Goal: Task Accomplishment & Management: Manage account settings

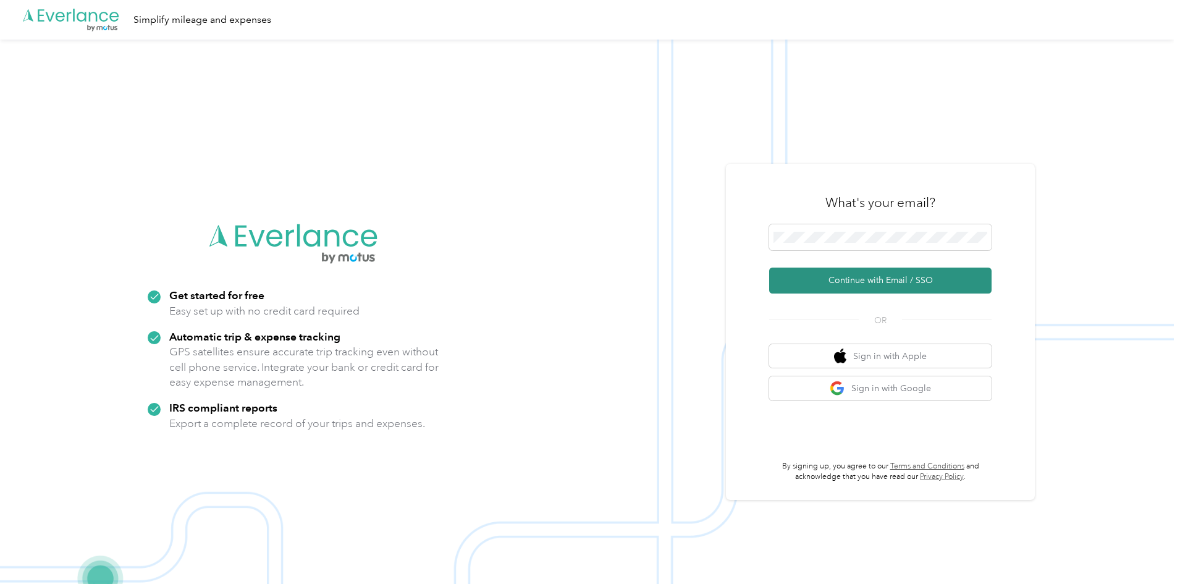
click at [845, 278] on button "Continue with Email / SSO" at bounding box center [880, 281] width 222 height 26
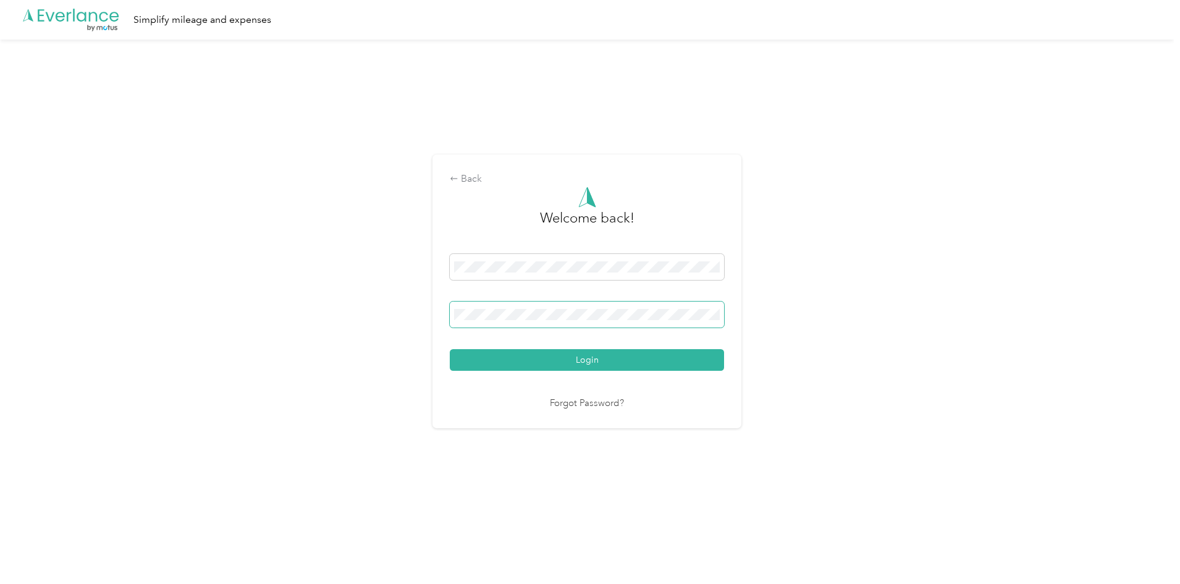
click at [450, 349] on button "Login" at bounding box center [587, 360] width 274 height 22
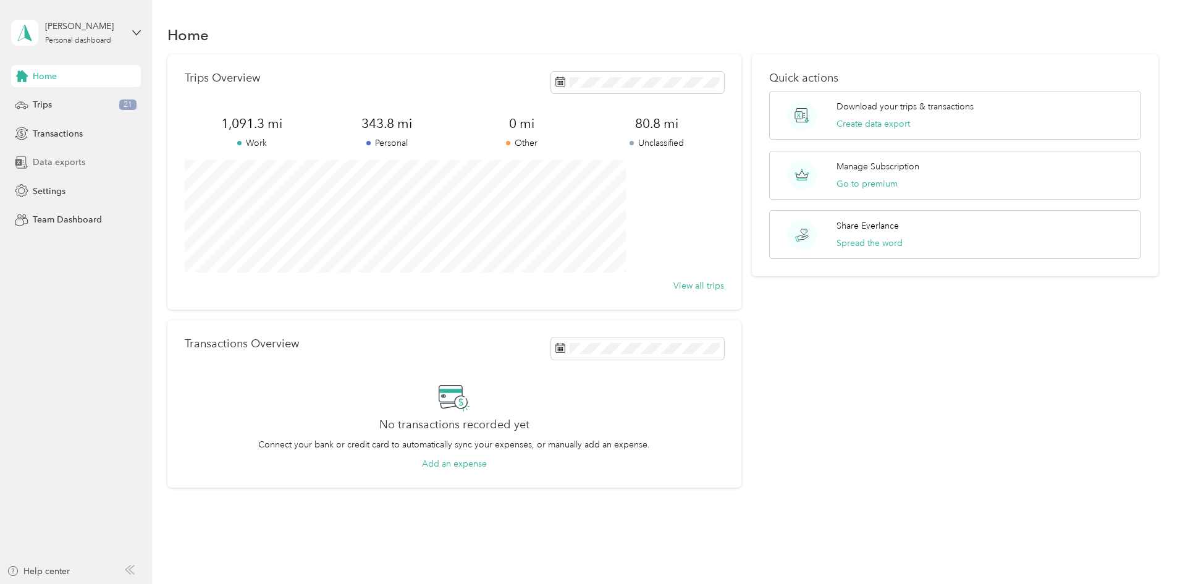
click at [72, 165] on span "Data exports" at bounding box center [59, 162] width 53 height 13
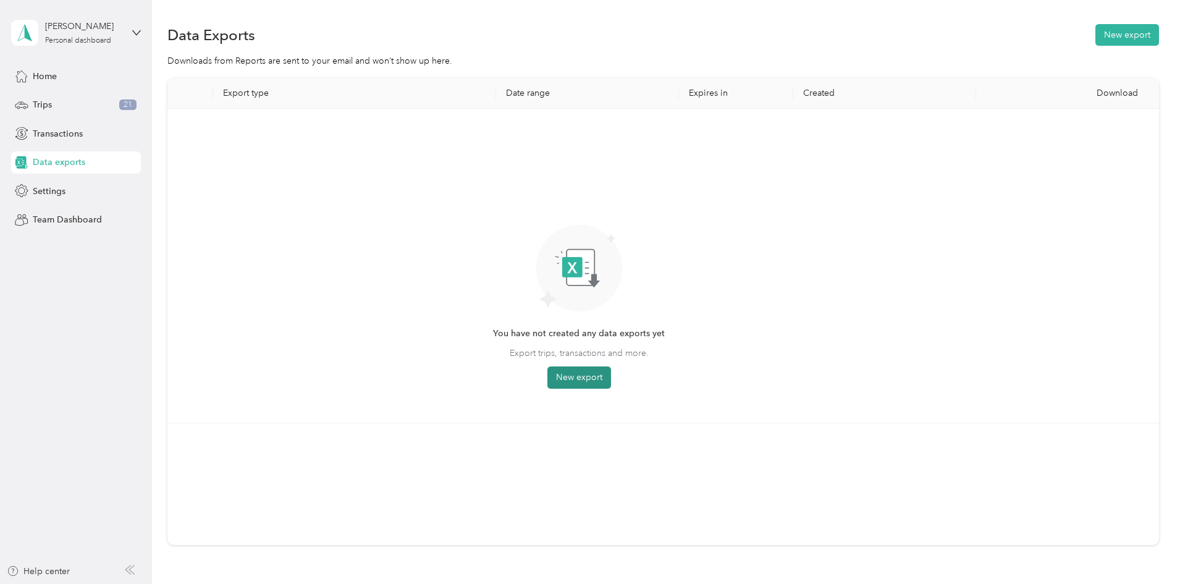
click at [611, 376] on button "New export" at bounding box center [579, 377] width 64 height 22
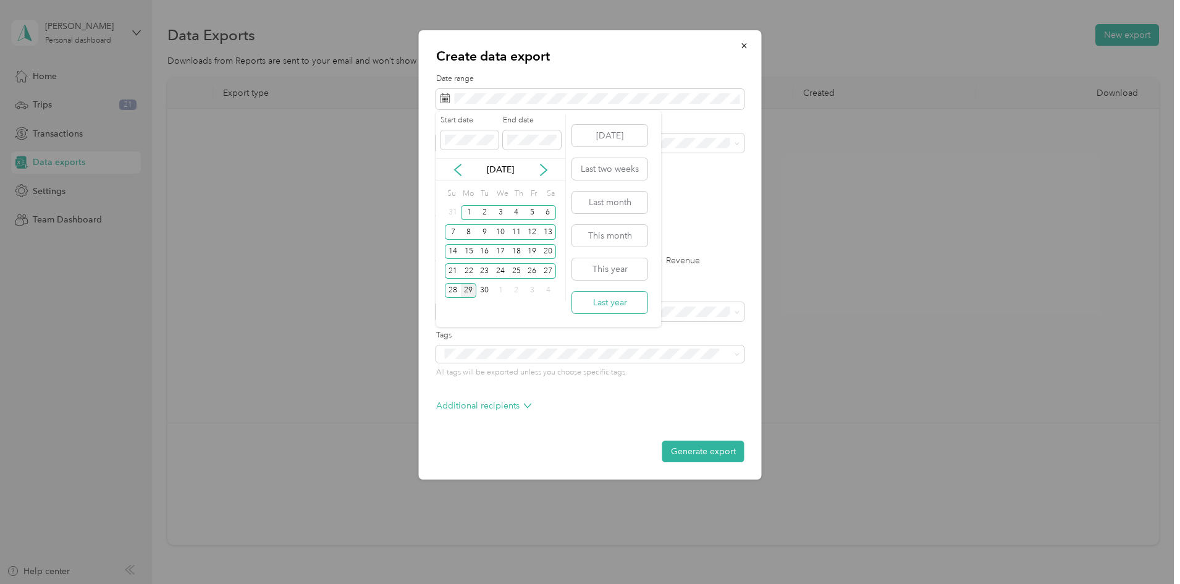
click at [612, 301] on button "Last year" at bounding box center [609, 303] width 75 height 22
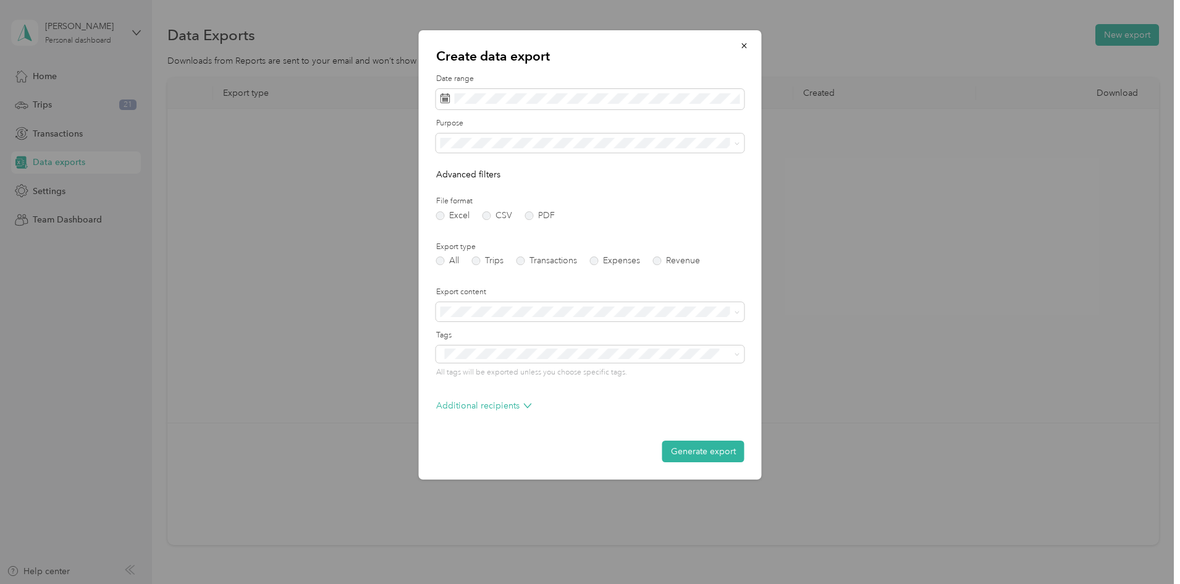
click at [462, 190] on li "Work" at bounding box center [590, 180] width 308 height 22
click at [527, 212] on label "PDF" at bounding box center [540, 215] width 30 height 9
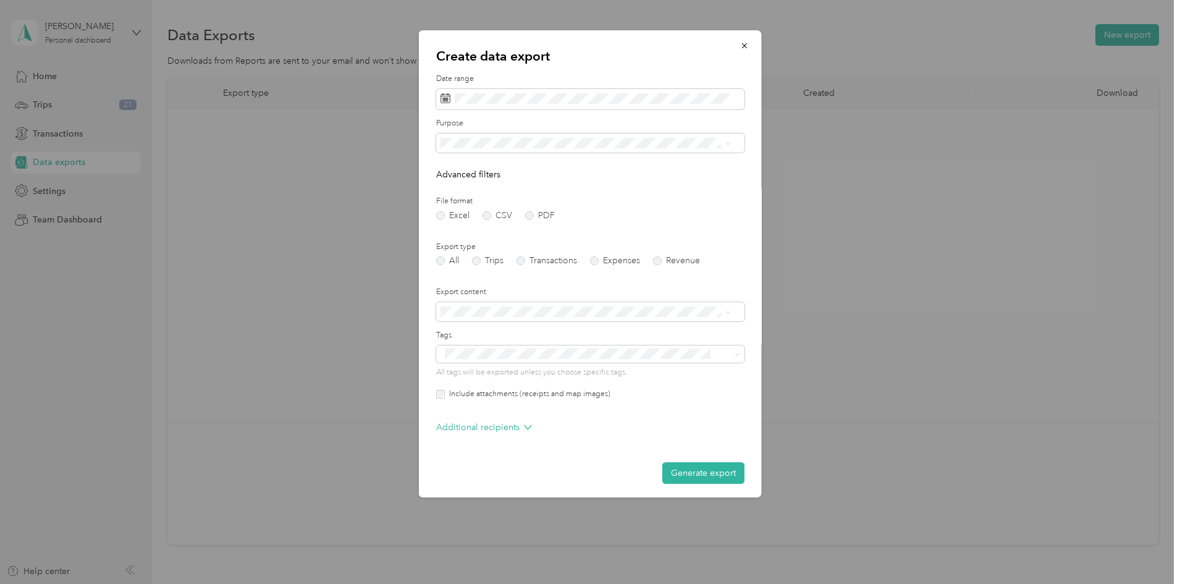
click at [612, 333] on div "Summary only" at bounding box center [586, 333] width 282 height 13
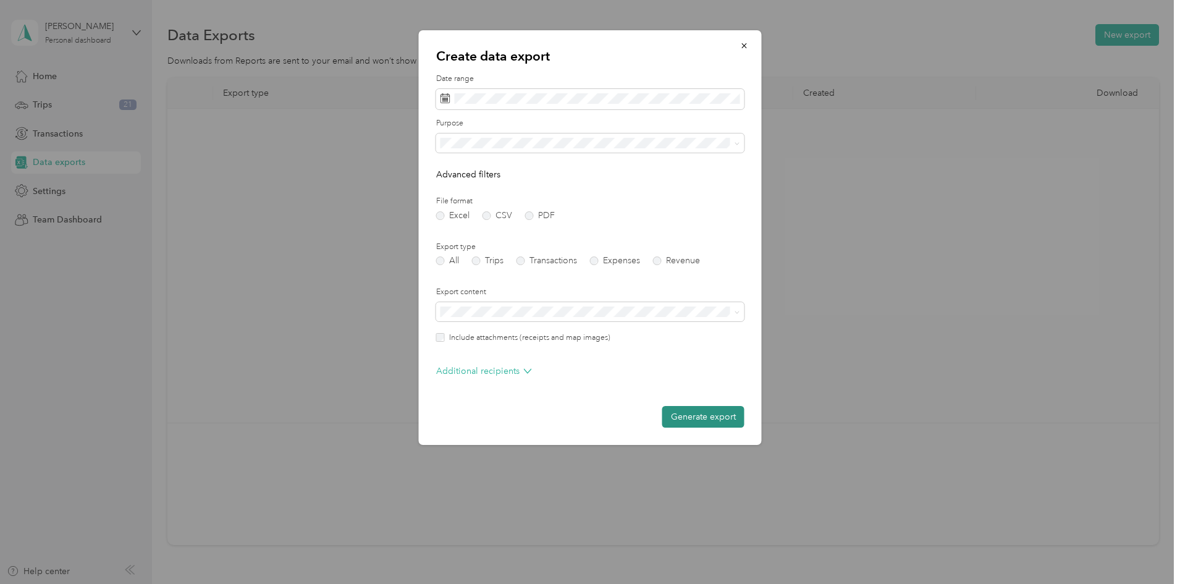
click at [705, 415] on button "Generate export" at bounding box center [703, 417] width 82 height 22
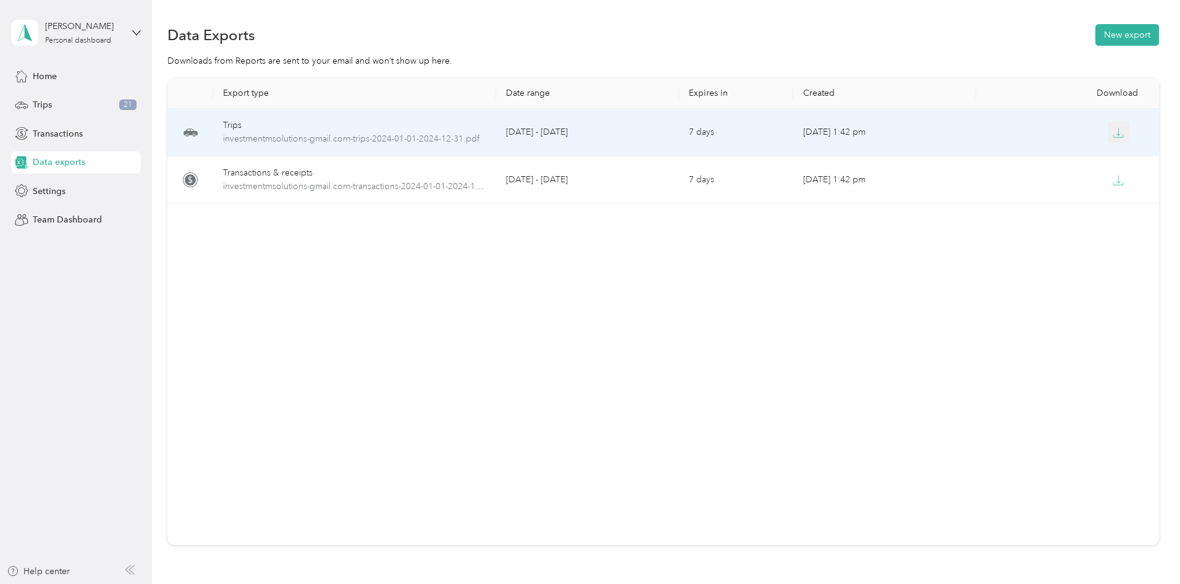
click at [1113, 133] on icon "button" at bounding box center [1118, 132] width 11 height 11
click at [442, 135] on span "investmentmsolutions-gmail.com-trips-2024-01-01-2024-12-31.pdf" at bounding box center [354, 139] width 263 height 14
click at [444, 137] on span "investmentmsolutions-gmail.com-trips-2024-01-01-2024-12-31.pdf" at bounding box center [354, 139] width 263 height 14
click at [1113, 134] on icon "button" at bounding box center [1118, 132] width 11 height 11
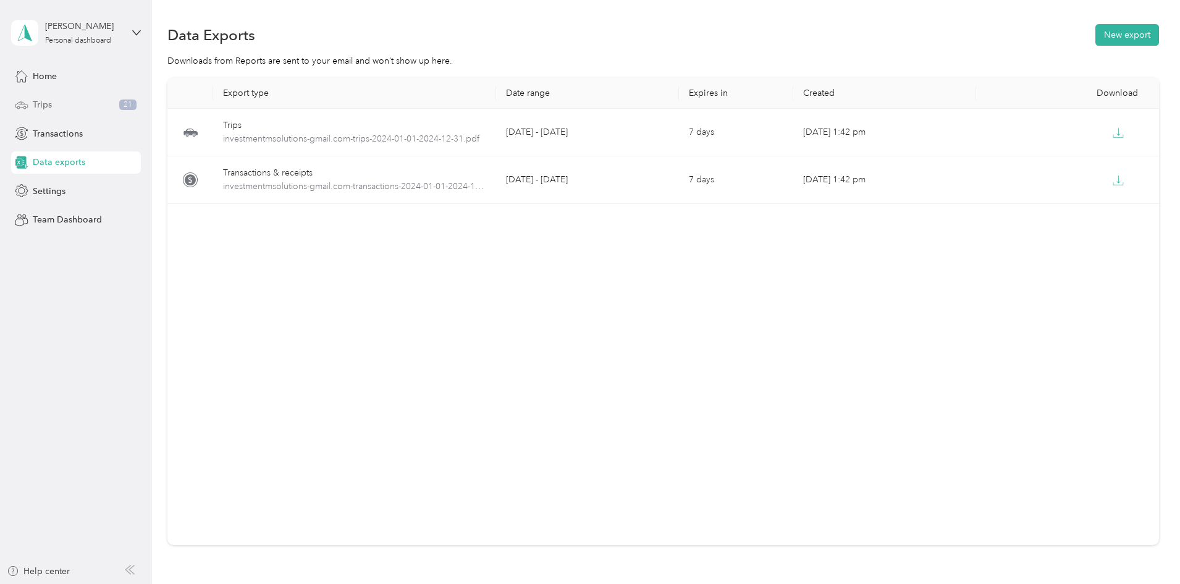
click at [50, 102] on span "Trips" at bounding box center [42, 104] width 19 height 13
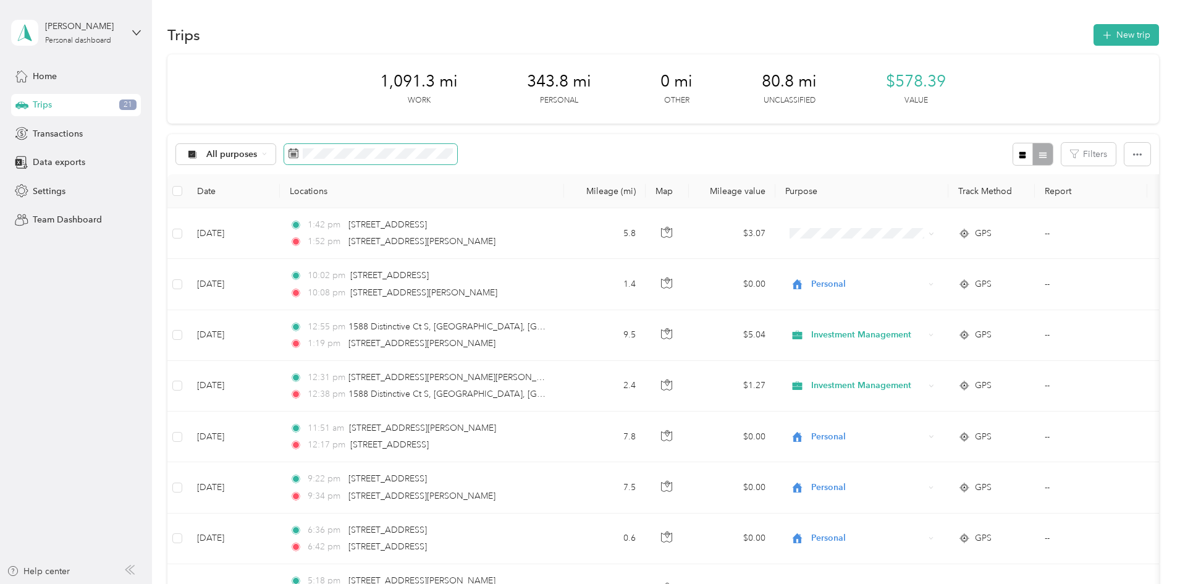
click at [298, 156] on icon at bounding box center [294, 153] width 10 height 10
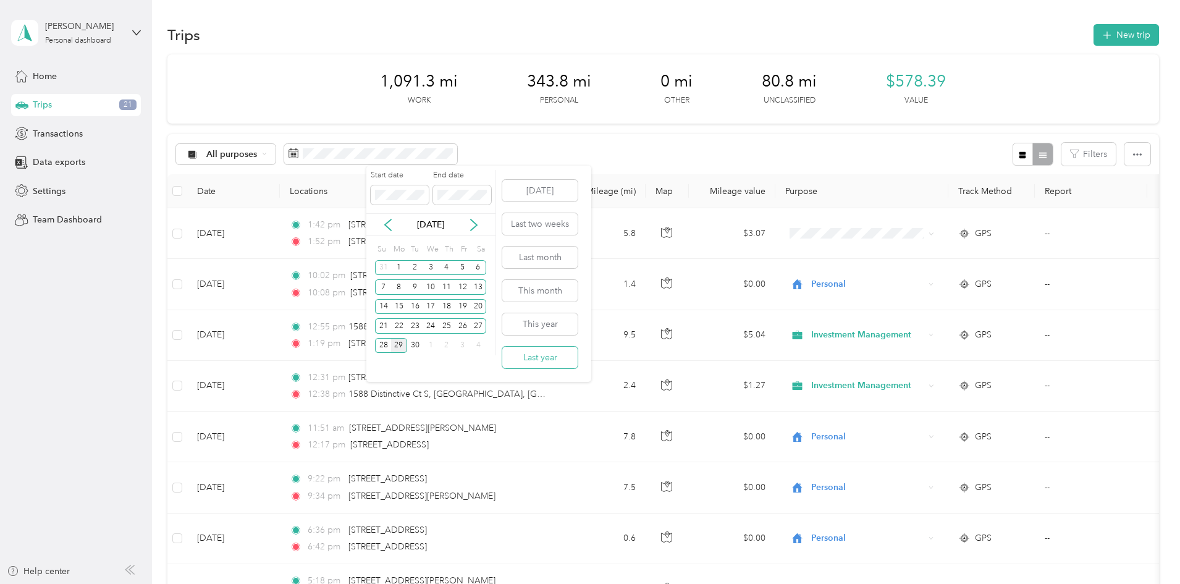
click at [541, 354] on button "Last year" at bounding box center [539, 358] width 75 height 22
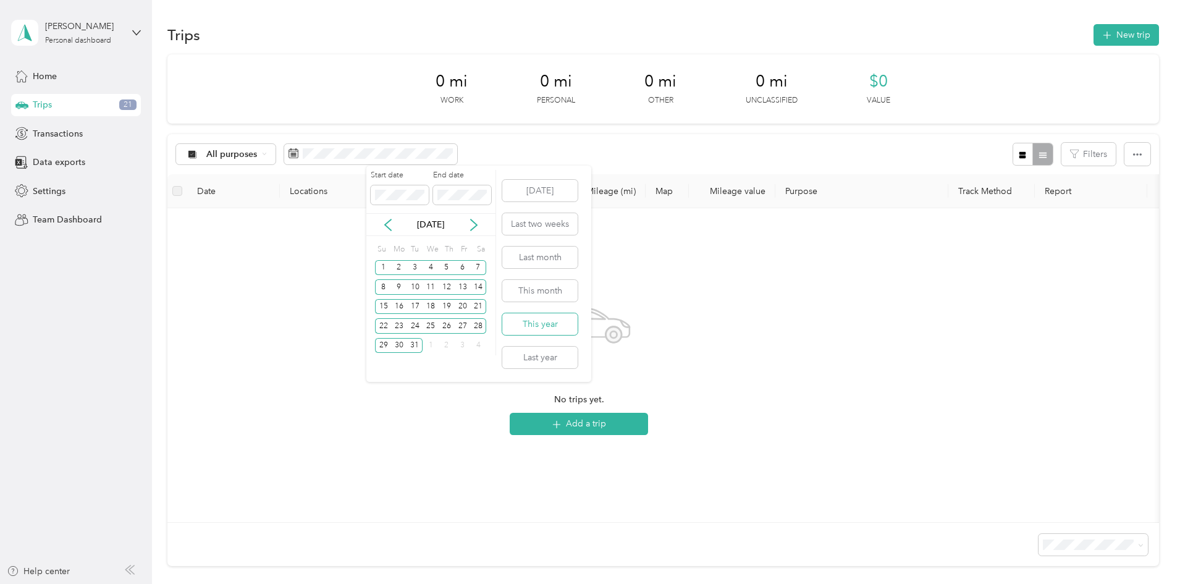
click at [556, 328] on button "This year" at bounding box center [539, 324] width 75 height 22
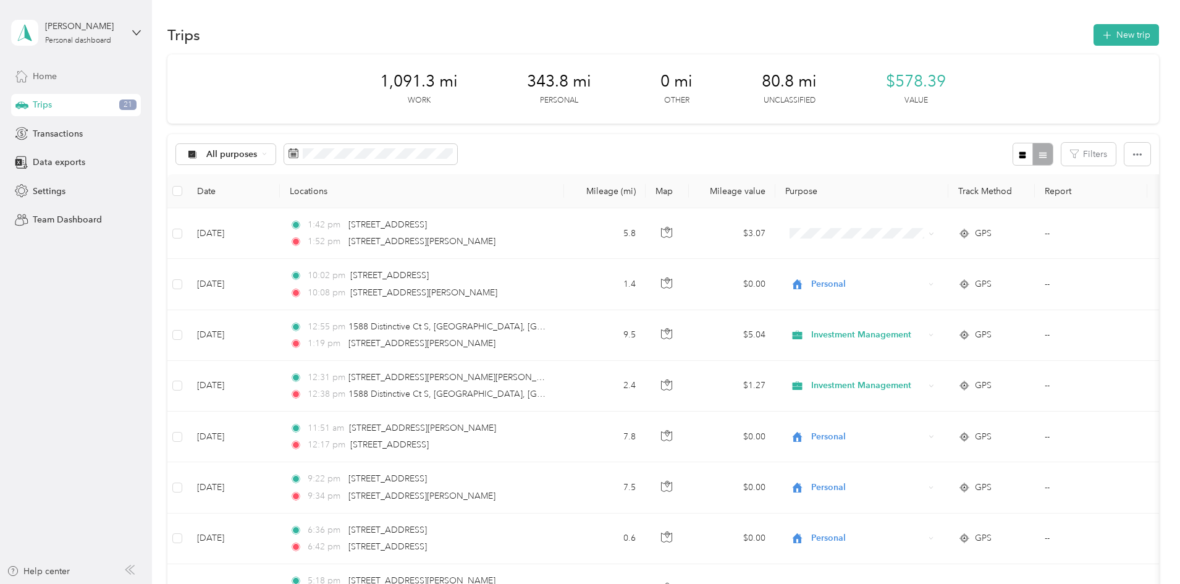
click at [75, 74] on div "Home" at bounding box center [76, 76] width 130 height 22
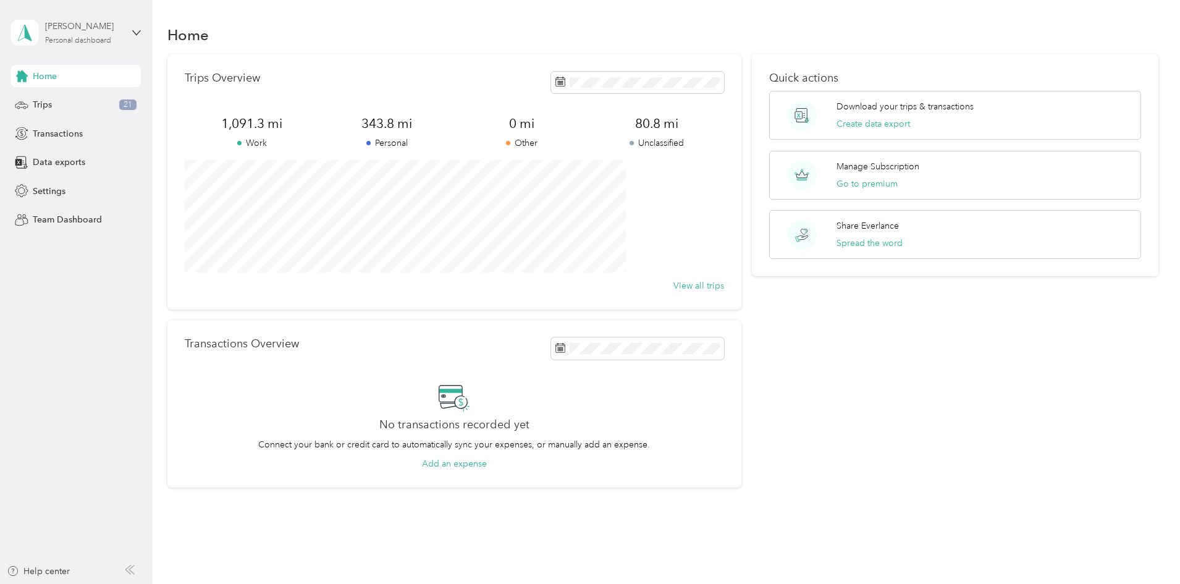
click at [61, 23] on div "[PERSON_NAME]" at bounding box center [83, 26] width 77 height 13
click at [85, 279] on aside "[PERSON_NAME] Personal dashboard Home Trips 21 Transactions Data exports Settin…" at bounding box center [76, 292] width 152 height 584
click at [63, 104] on div "Trips 21" at bounding box center [76, 105] width 130 height 22
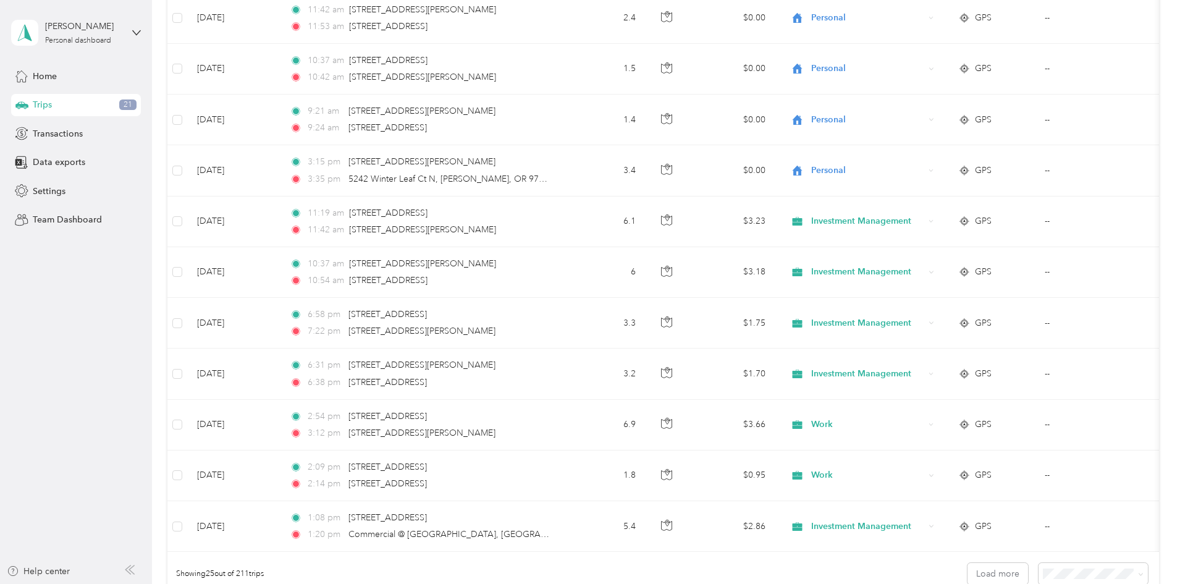
scroll to position [1118, 0]
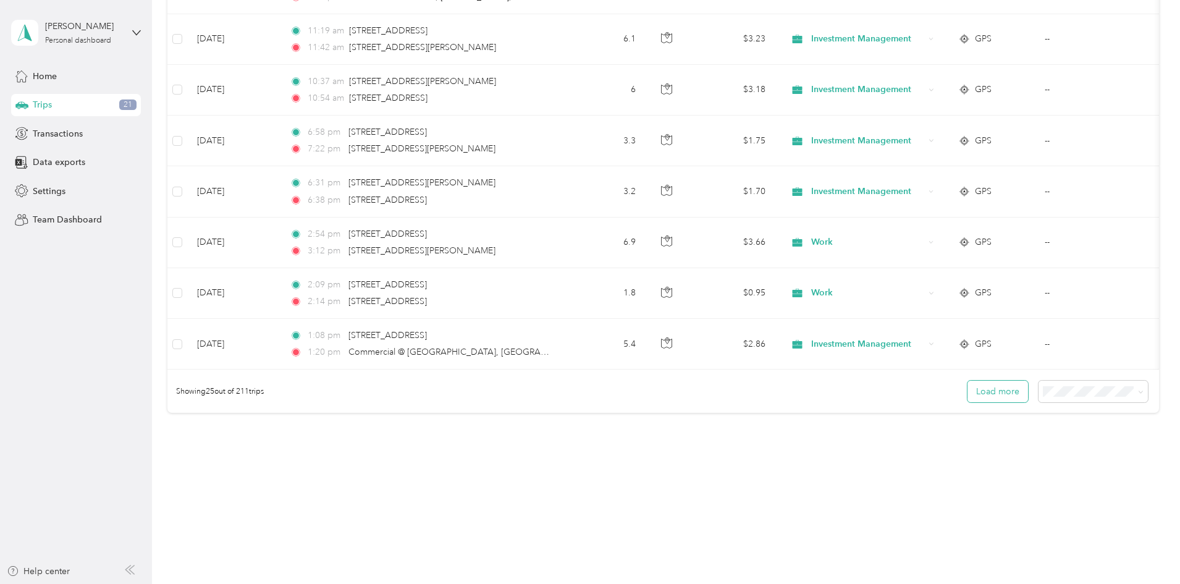
click at [968, 395] on button "Load more" at bounding box center [998, 392] width 61 height 22
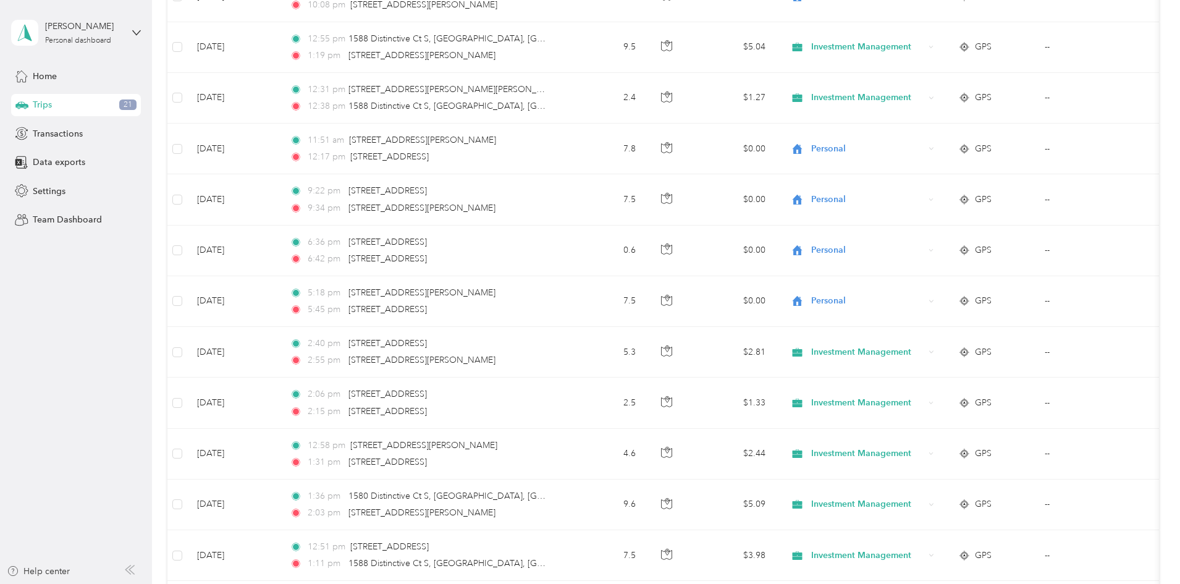
scroll to position [0, 0]
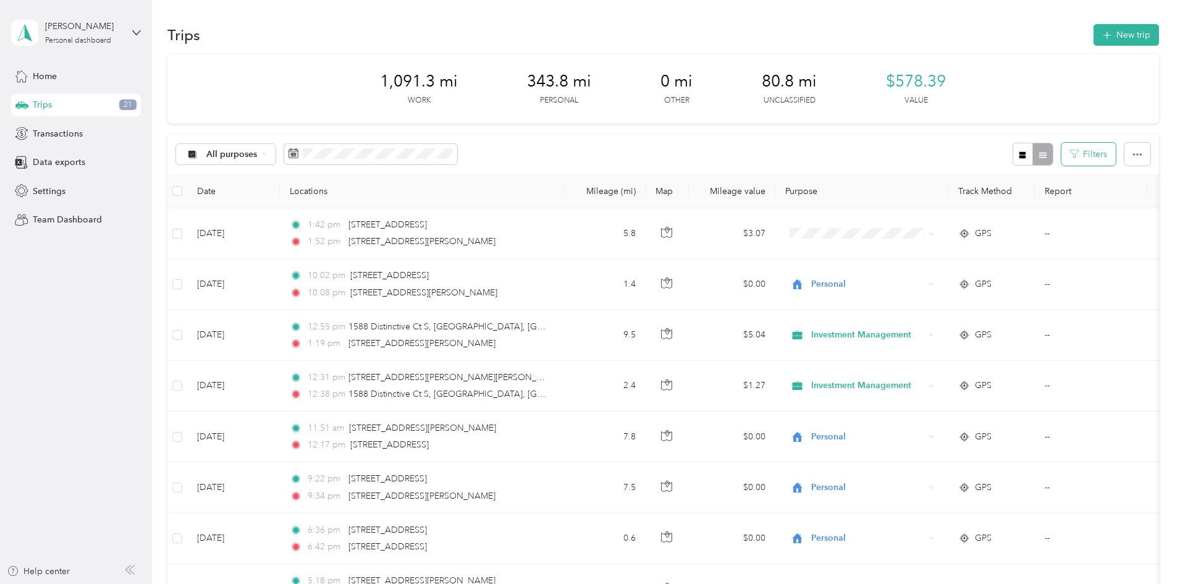
click at [1062, 156] on button "Filters" at bounding box center [1089, 154] width 54 height 23
click at [1125, 154] on button "button" at bounding box center [1138, 154] width 26 height 23
click at [1013, 157] on div at bounding box center [1033, 154] width 40 height 23
click at [1020, 154] on icon "button" at bounding box center [1023, 154] width 7 height 7
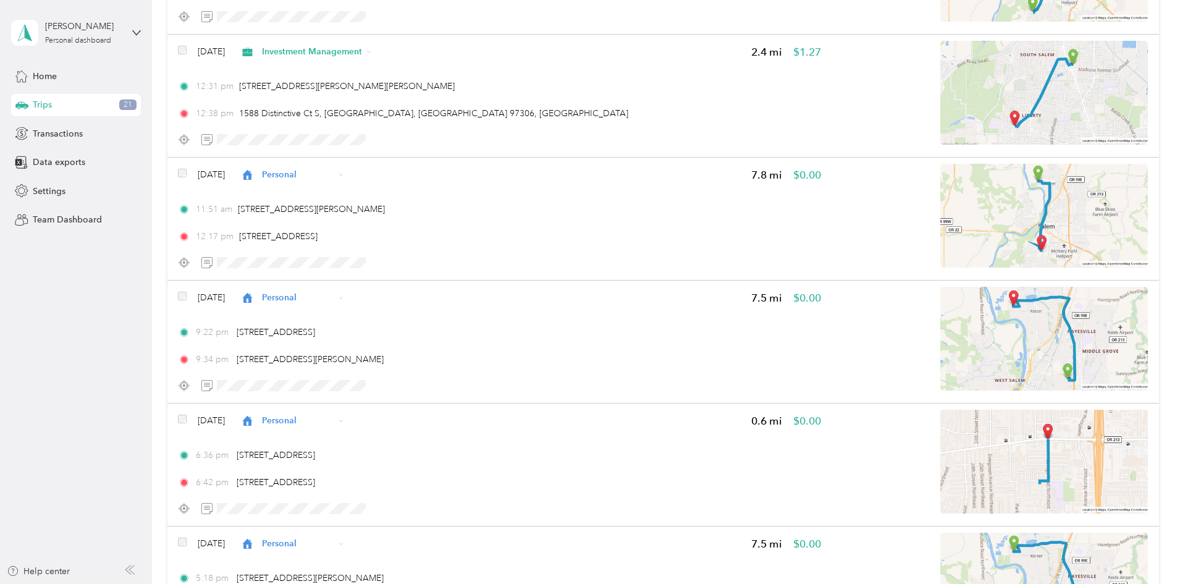
scroll to position [556, 0]
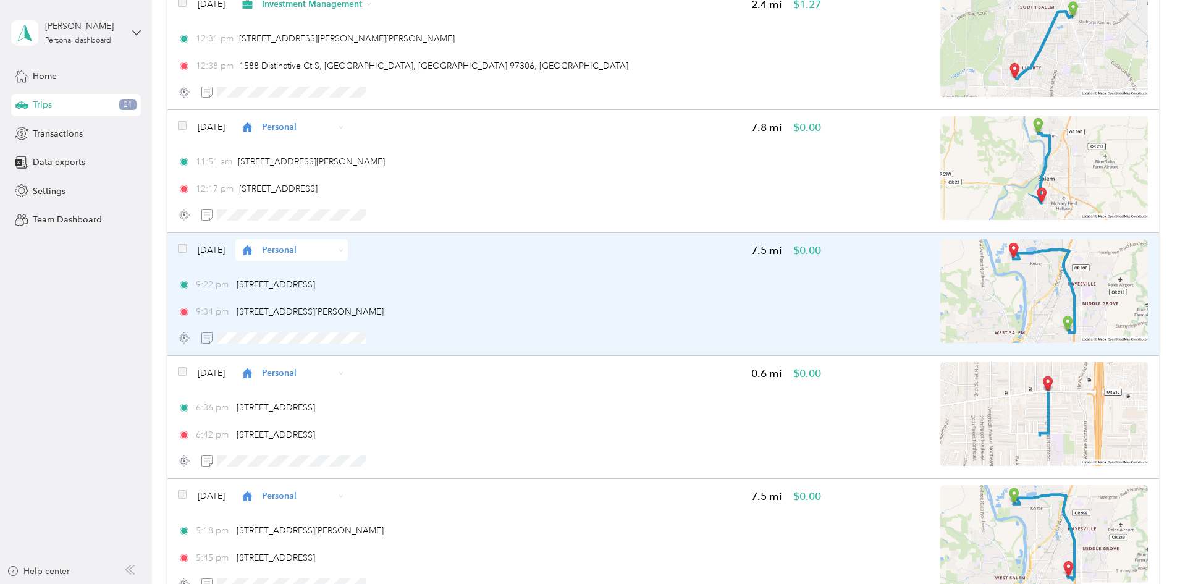
click at [984, 323] on img at bounding box center [1044, 291] width 208 height 104
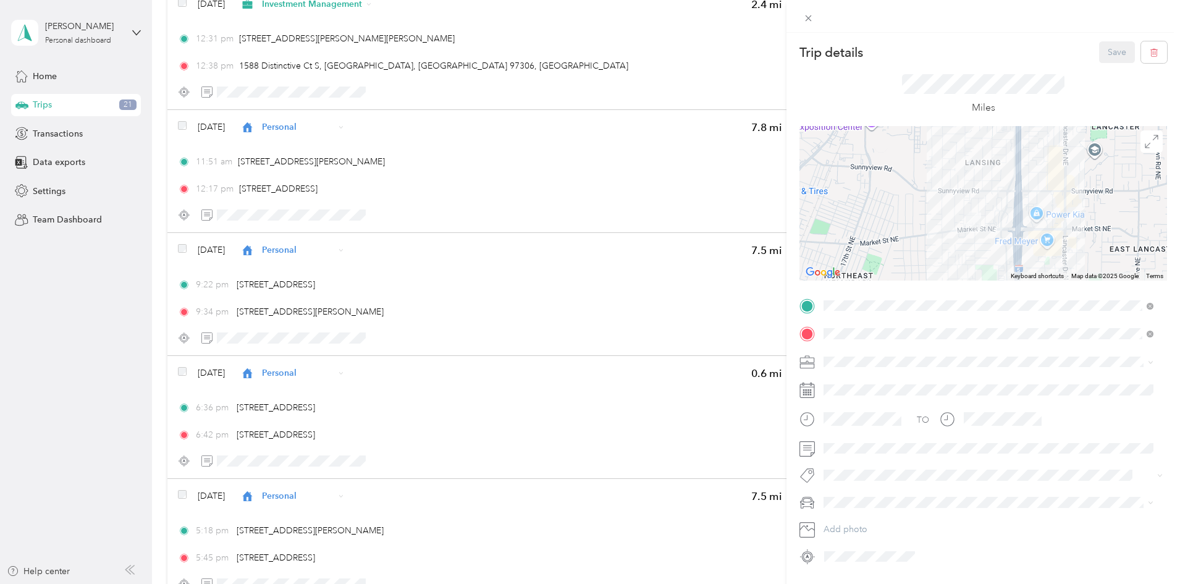
drag, startPoint x: 1013, startPoint y: 209, endPoint x: 948, endPoint y: 284, distance: 99.0
click at [948, 284] on div "Trip details Save This trip cannot be edited because it is either under review,…" at bounding box center [984, 303] width 368 height 525
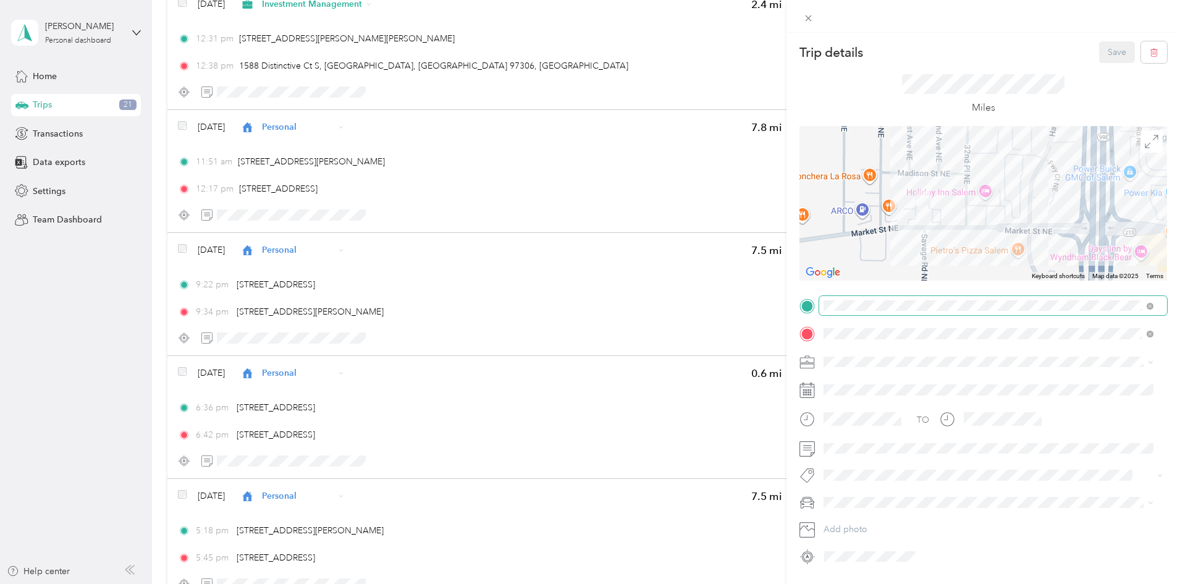
drag, startPoint x: 995, startPoint y: 188, endPoint x: 890, endPoint y: 324, distance: 171.8
click at [890, 583] on div "Select all Export Trip details Save This trip cannot be edited because it is ei…" at bounding box center [587, 584] width 1174 height 0
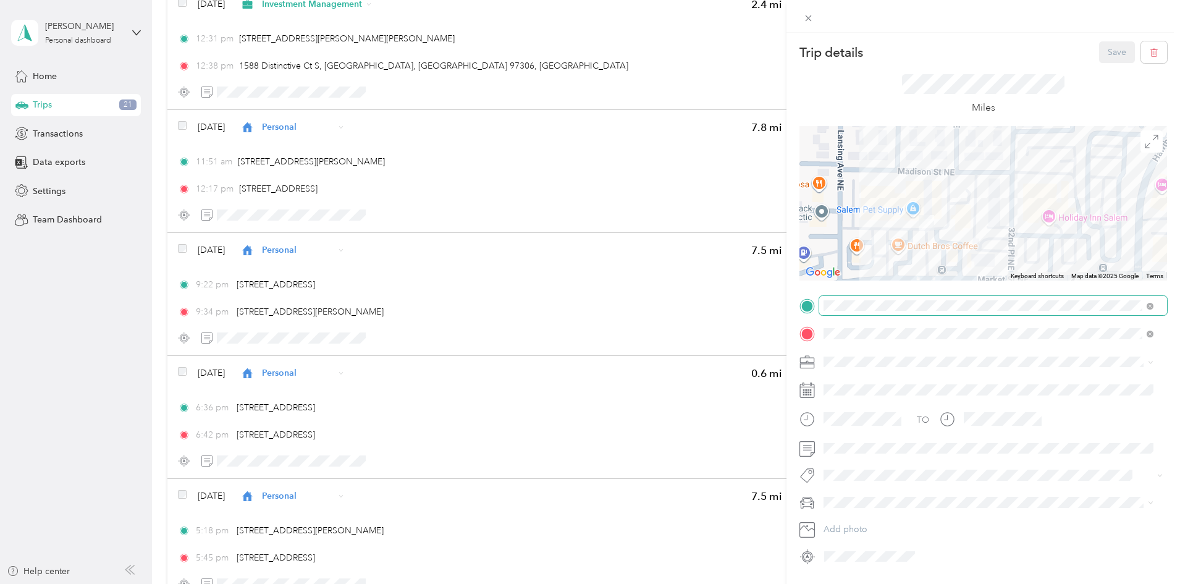
click at [913, 306] on div "Trip details Save This trip cannot be edited because it is either under review,…" at bounding box center [984, 303] width 368 height 525
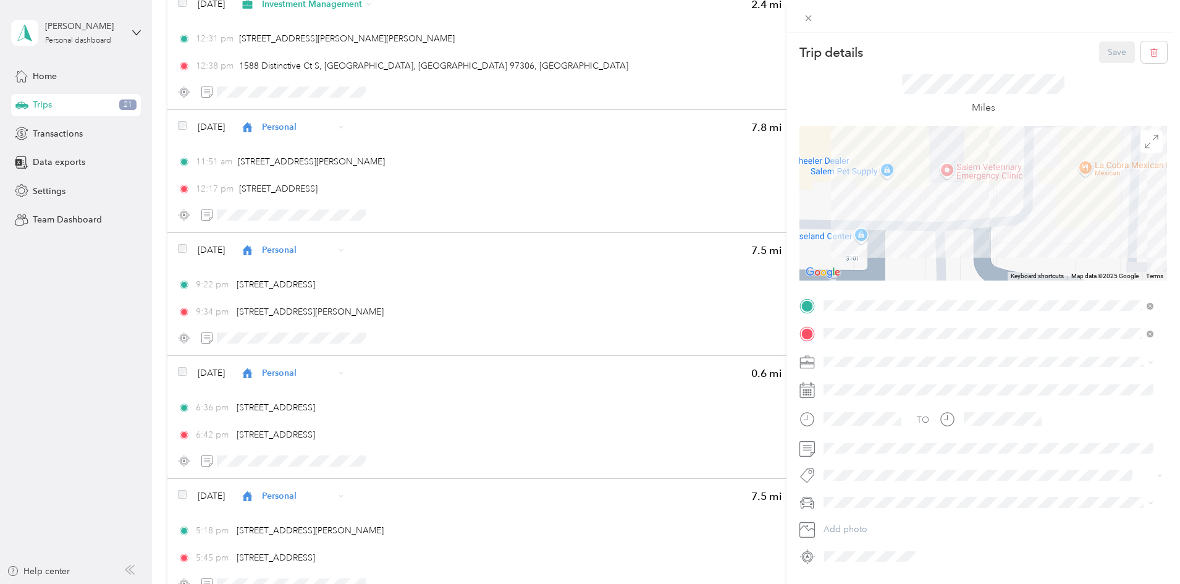
drag, startPoint x: 929, startPoint y: 164, endPoint x: 915, endPoint y: 289, distance: 125.7
click at [915, 289] on div "Trip details Save This trip cannot be edited because it is either under review,…" at bounding box center [984, 303] width 368 height 525
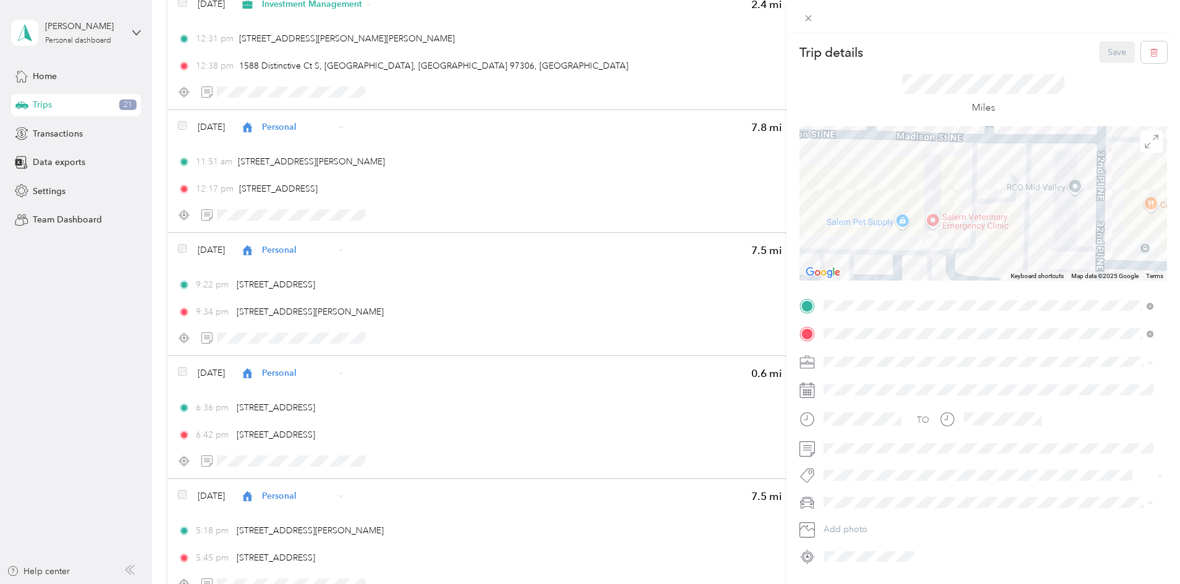
click at [64, 328] on div "Trip details Save This trip cannot be edited because it is either under review,…" at bounding box center [590, 292] width 1180 height 584
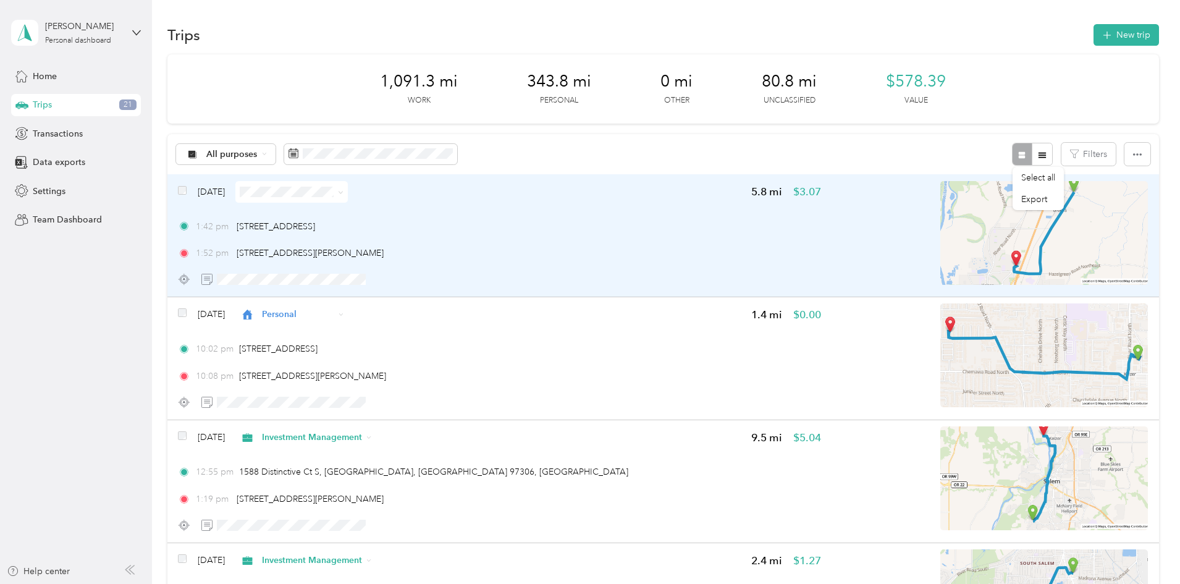
click at [940, 259] on img at bounding box center [1044, 233] width 208 height 104
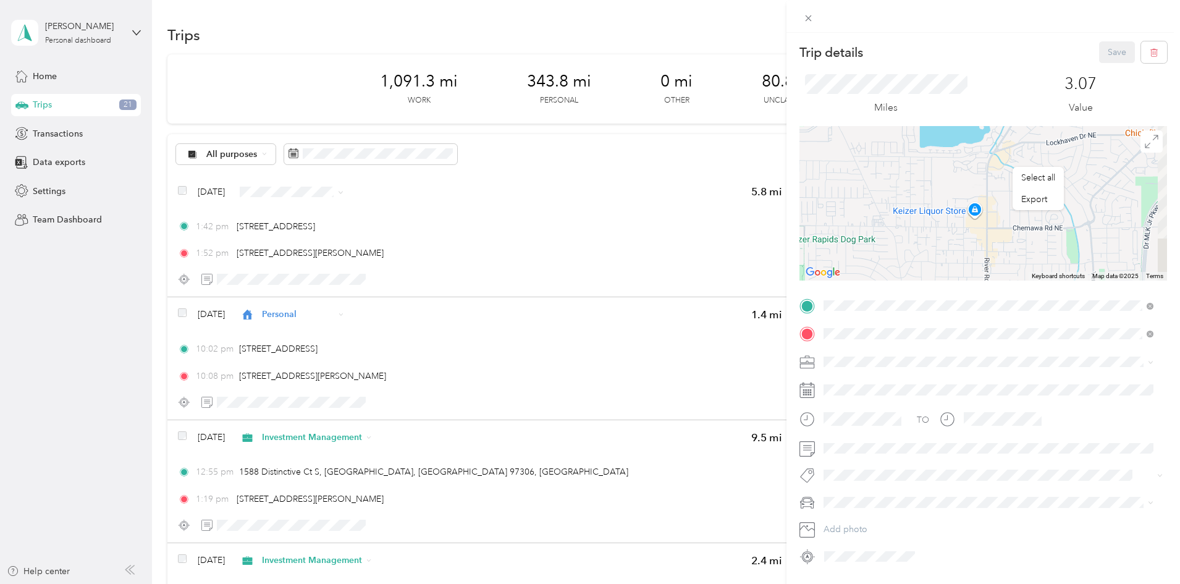
drag, startPoint x: 1093, startPoint y: 221, endPoint x: 742, endPoint y: 271, distance: 353.9
click at [742, 271] on div "Trip details Save This trip cannot be edited because it is either under review,…" at bounding box center [590, 292] width 1180 height 584
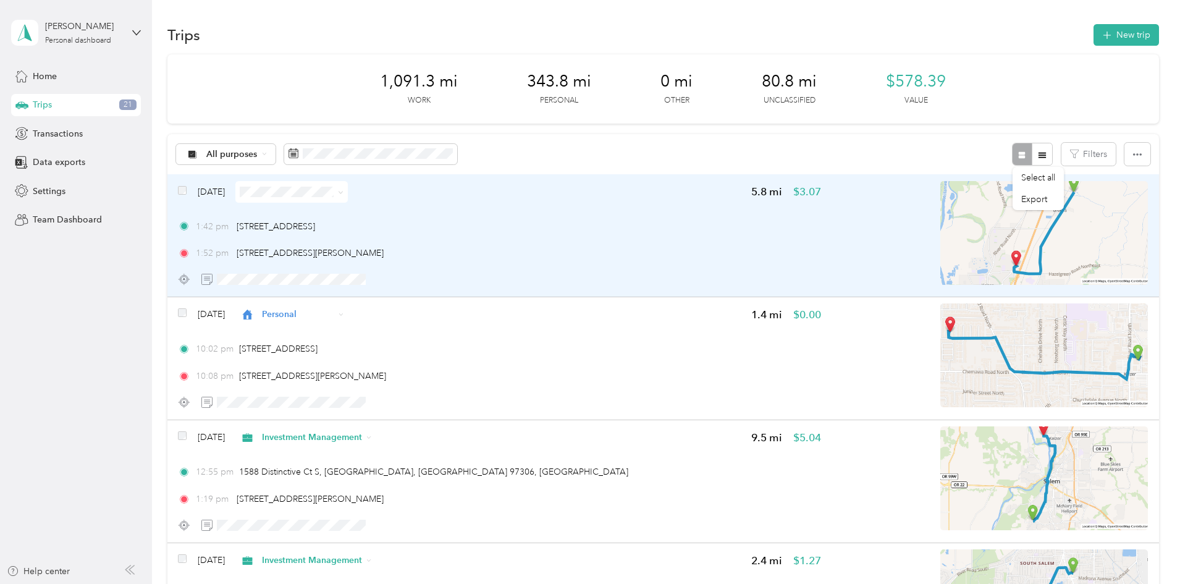
click at [940, 261] on img at bounding box center [1044, 233] width 208 height 104
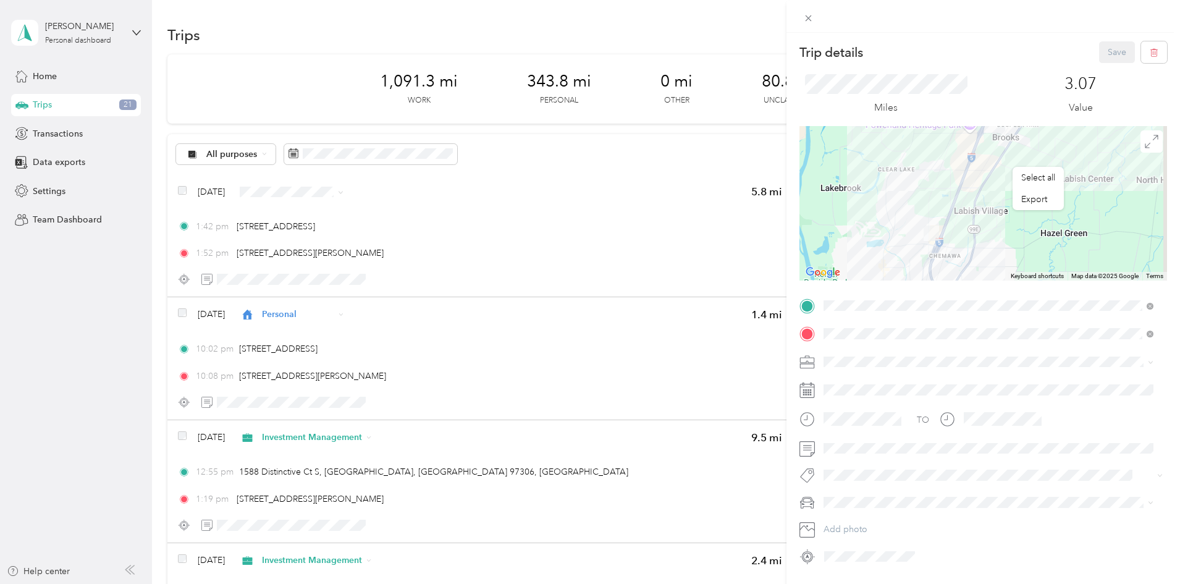
drag, startPoint x: 969, startPoint y: 249, endPoint x: 922, endPoint y: 261, distance: 48.6
click at [922, 261] on div at bounding box center [984, 203] width 368 height 154
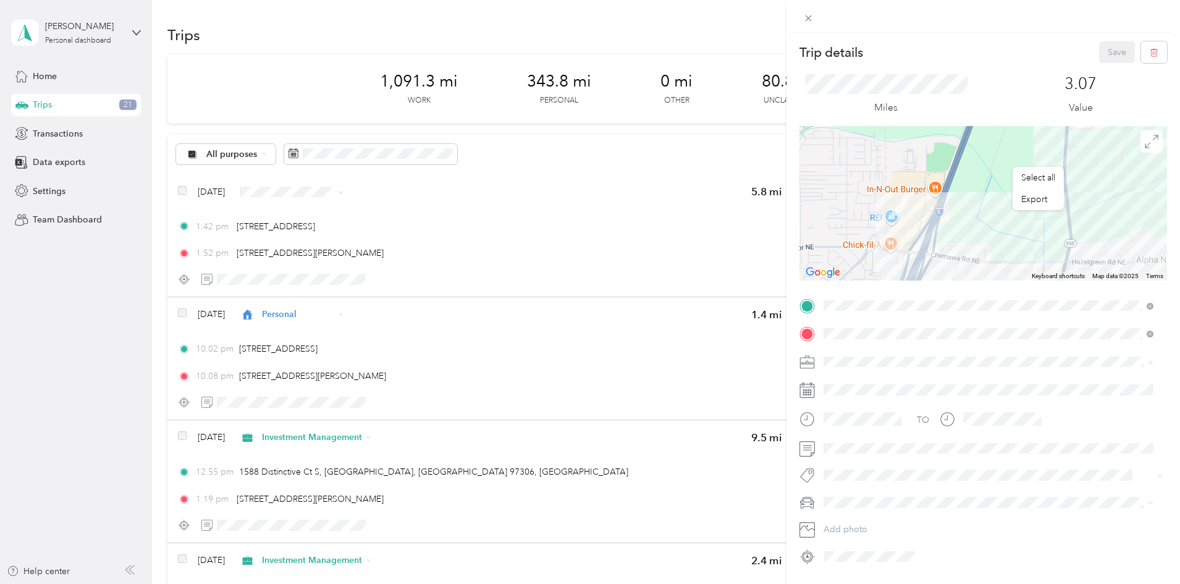
drag, startPoint x: 895, startPoint y: 240, endPoint x: 866, endPoint y: 272, distance: 42.9
click at [866, 272] on div at bounding box center [984, 203] width 368 height 154
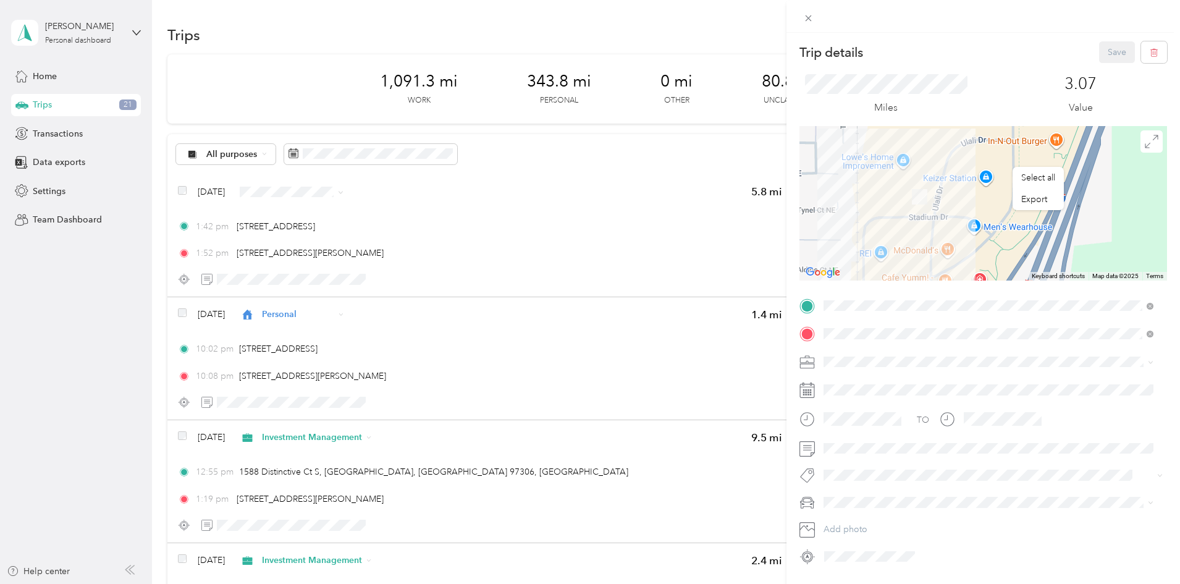
drag, startPoint x: 865, startPoint y: 224, endPoint x: 817, endPoint y: 350, distance: 135.0
click at [817, 350] on div "Trip details Save This trip cannot be edited because it is either under review,…" at bounding box center [984, 303] width 368 height 525
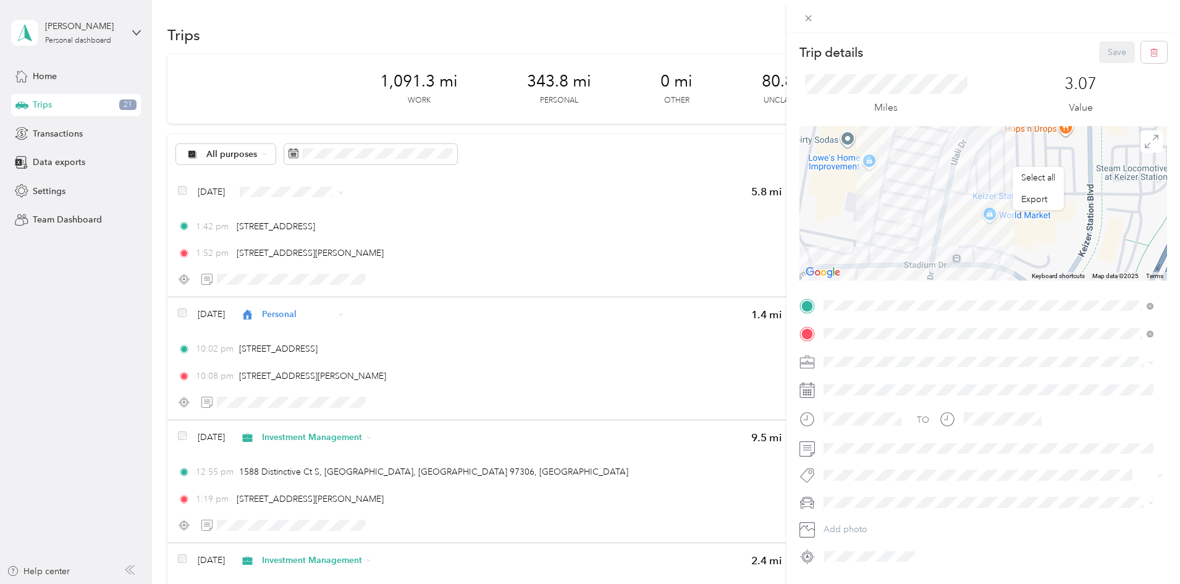
drag, startPoint x: 921, startPoint y: 188, endPoint x: 863, endPoint y: 250, distance: 85.7
click at [863, 250] on div at bounding box center [984, 203] width 368 height 154
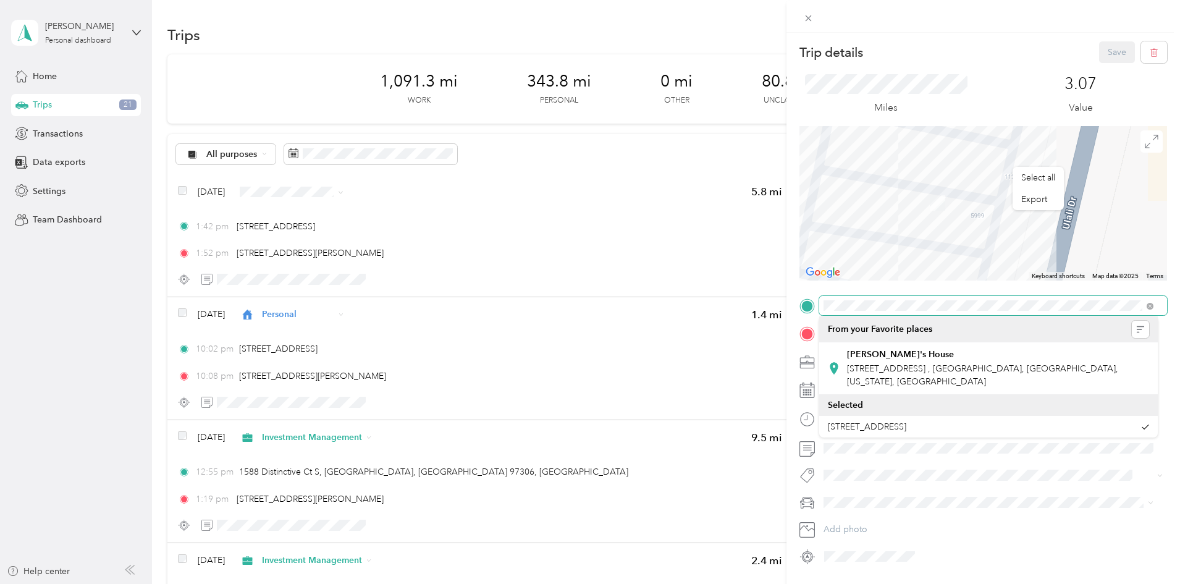
drag, startPoint x: 957, startPoint y: 201, endPoint x: 897, endPoint y: 214, distance: 61.8
click at [897, 214] on div at bounding box center [984, 203] width 368 height 154
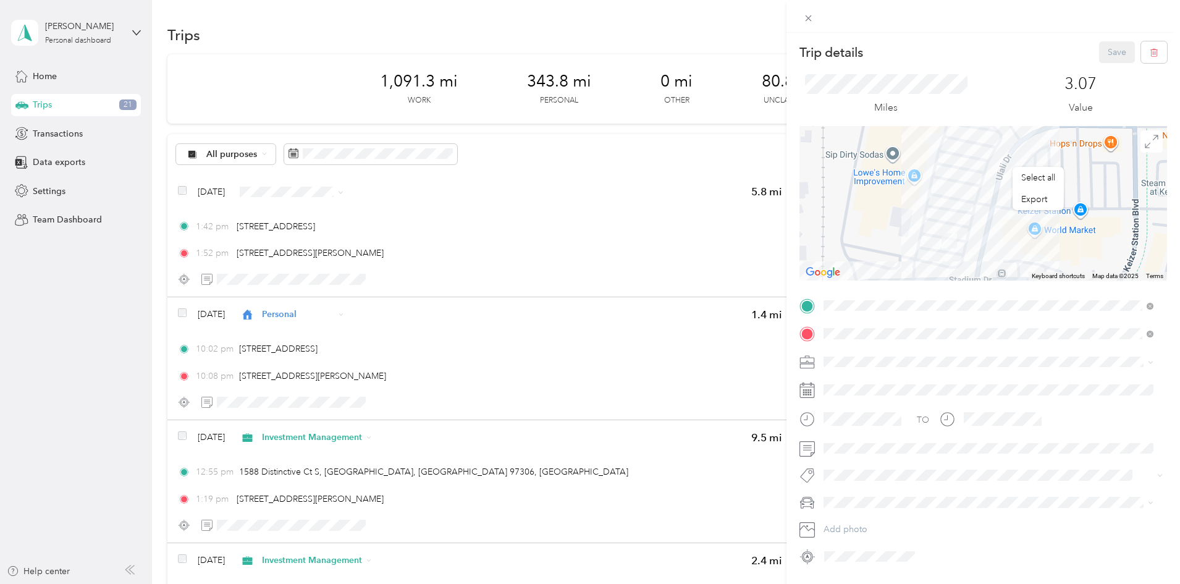
drag, startPoint x: 858, startPoint y: 179, endPoint x: 908, endPoint y: 211, distance: 59.5
click at [908, 211] on div at bounding box center [984, 203] width 368 height 154
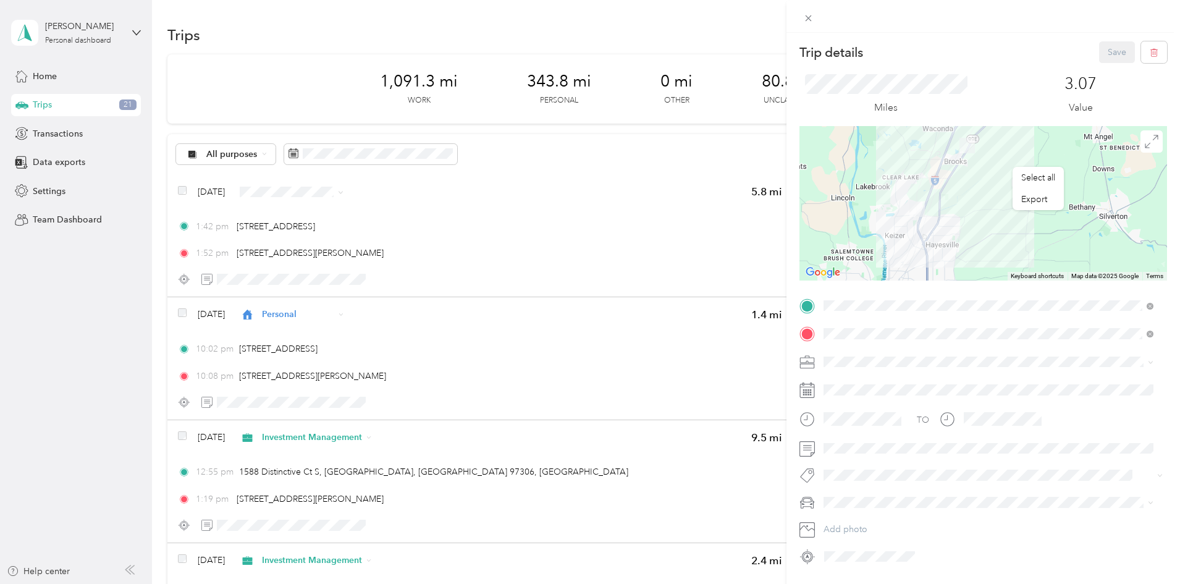
click at [148, 316] on div "Trip details Save This trip cannot be edited because it is either under review,…" at bounding box center [590, 292] width 1180 height 584
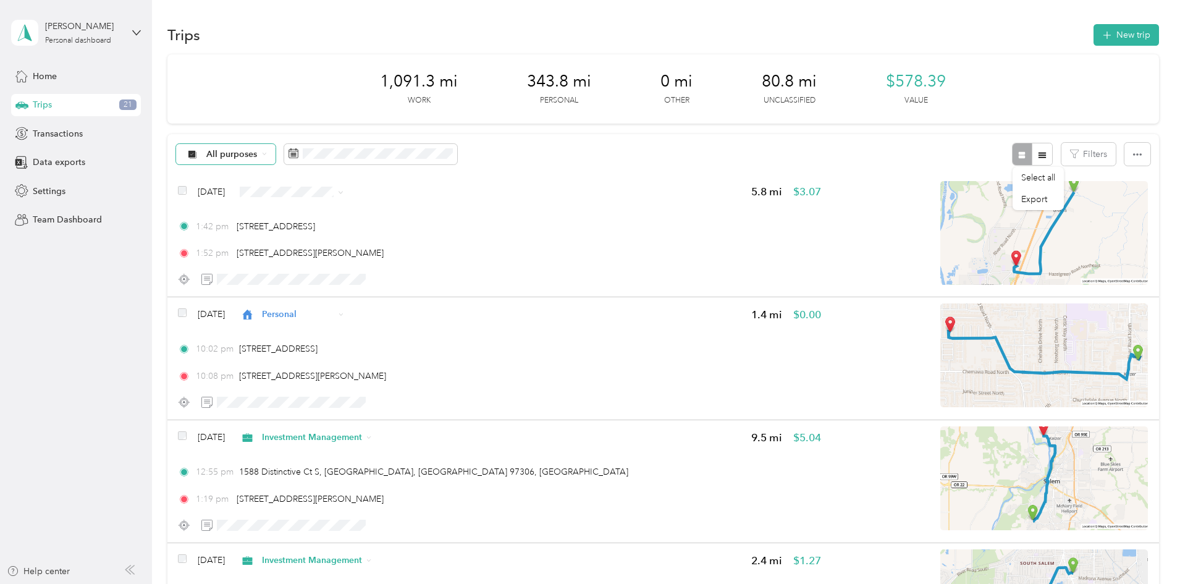
click at [258, 155] on span "All purposes" at bounding box center [231, 154] width 51 height 9
click at [324, 202] on ol "All purposes Unclassified Work Personal Investment Management Other Charity Med…" at bounding box center [328, 252] width 140 height 173
